Goal: Task Accomplishment & Management: Use online tool/utility

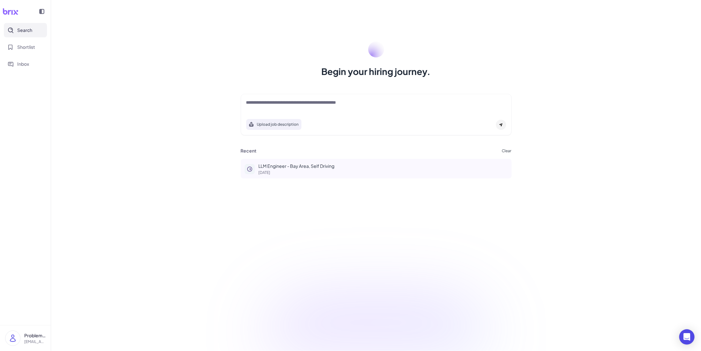
click at [301, 171] on p "[DATE]" at bounding box center [383, 173] width 249 height 4
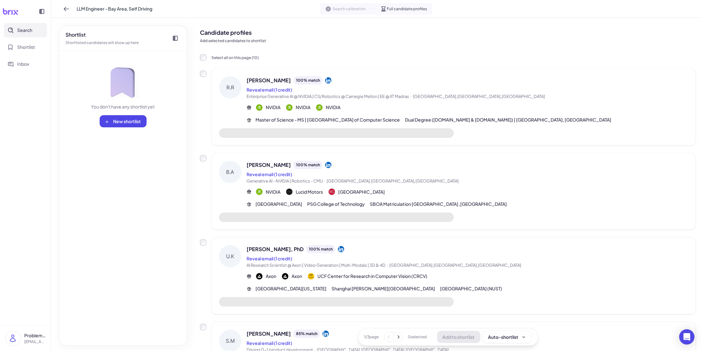
click at [13, 11] on icon at bounding box center [11, 11] width 16 height 6
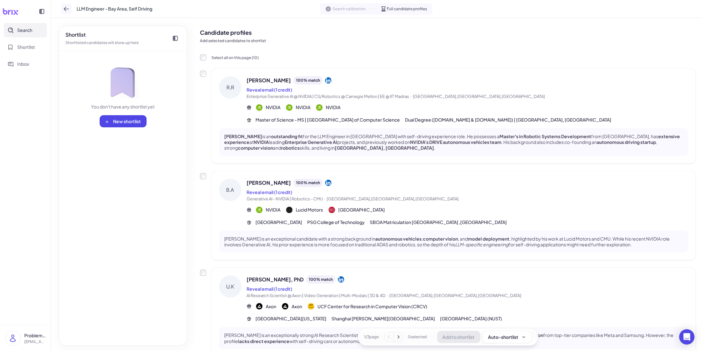
click at [65, 8] on icon at bounding box center [66, 9] width 6 height 6
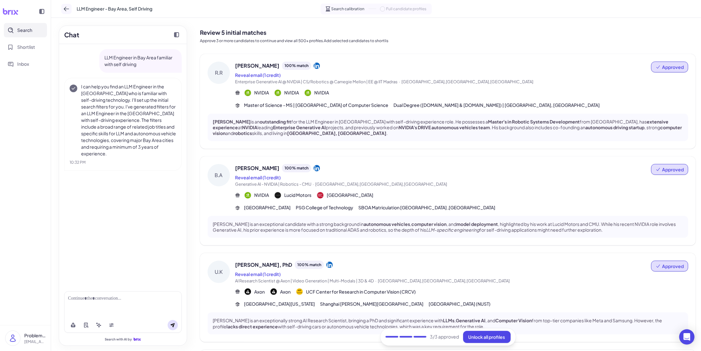
click at [65, 7] on icon at bounding box center [66, 9] width 6 height 6
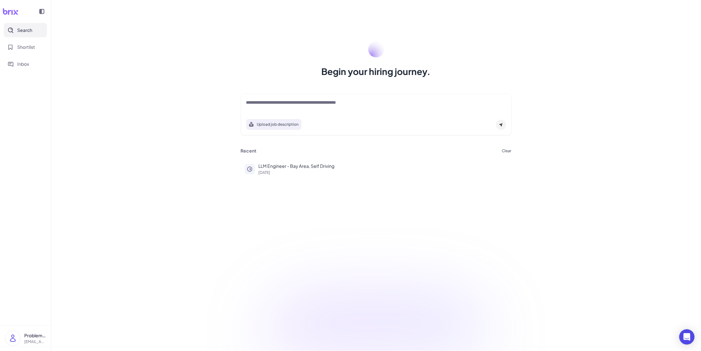
click at [284, 98] on div "Upload job description" at bounding box center [376, 114] width 271 height 41
click at [272, 102] on textarea at bounding box center [376, 103] width 260 height 8
paste textarea "**********"
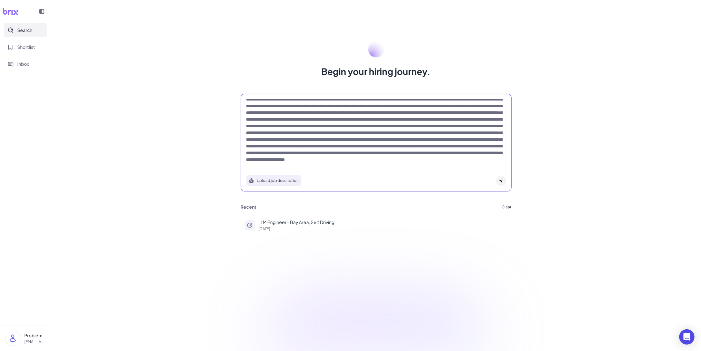
type textarea "**********"
click at [500, 177] on div at bounding box center [501, 181] width 10 height 10
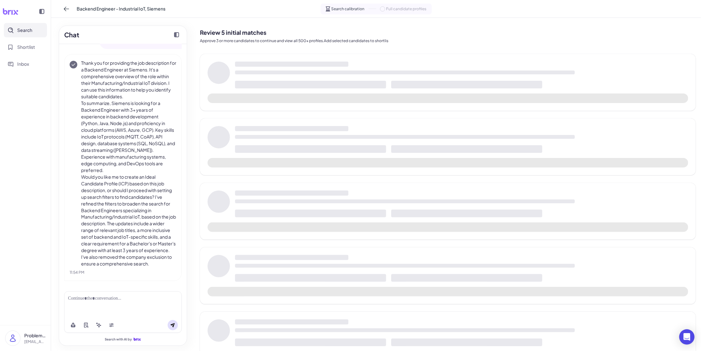
scroll to position [659, 0]
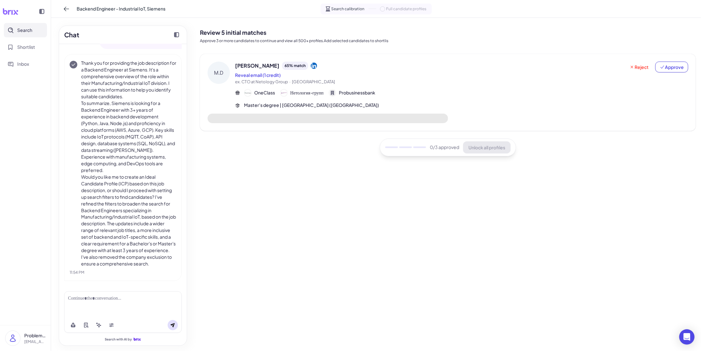
click at [254, 37] on div "Review 5 initial matches Approve 3 or more candidates to continue and view all …" at bounding box center [448, 34] width 496 height 23
